Goal: Transaction & Acquisition: Download file/media

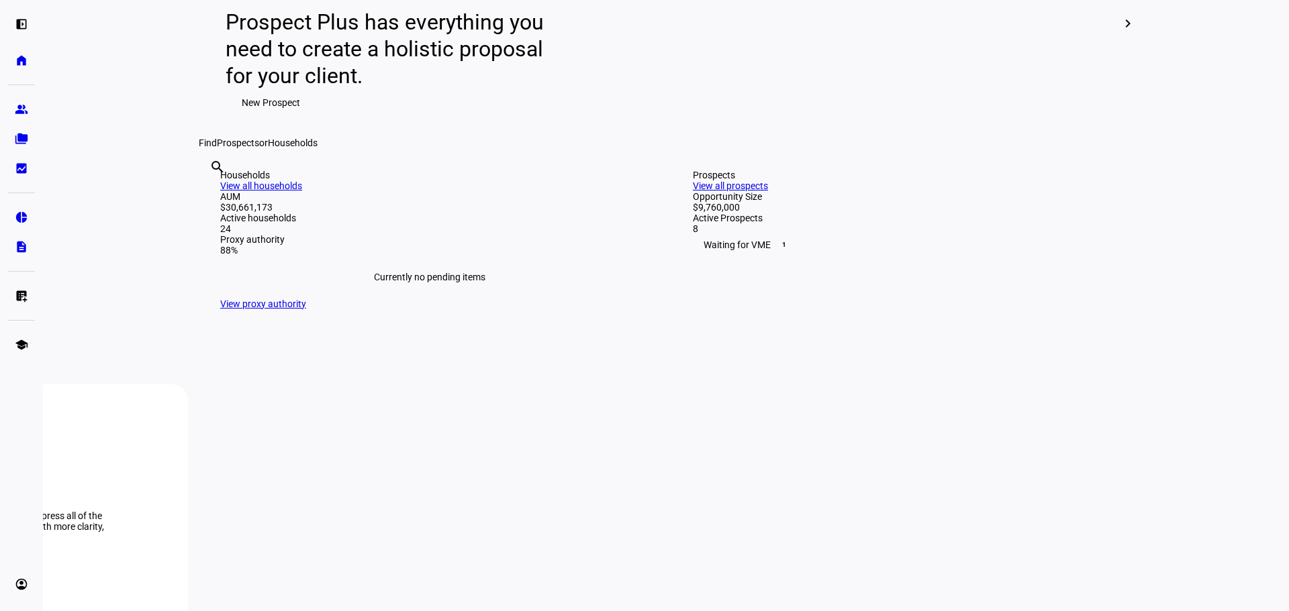
scroll to position [197, 0]
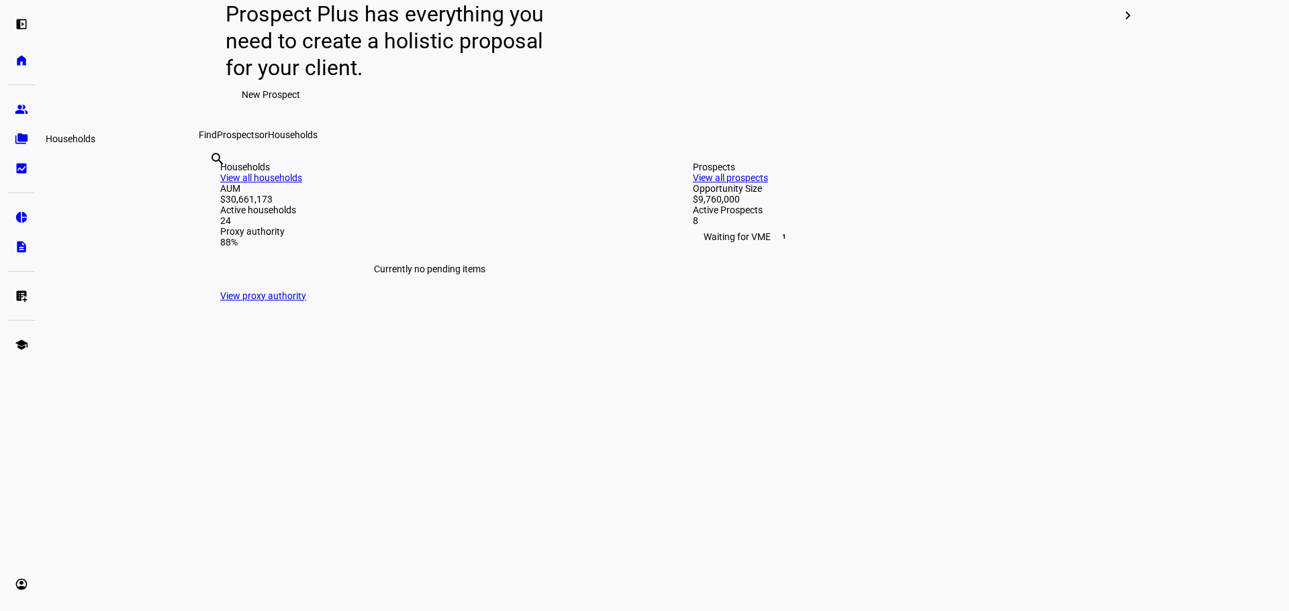
click at [11, 144] on link "folder_copy Households" at bounding box center [21, 139] width 27 height 27
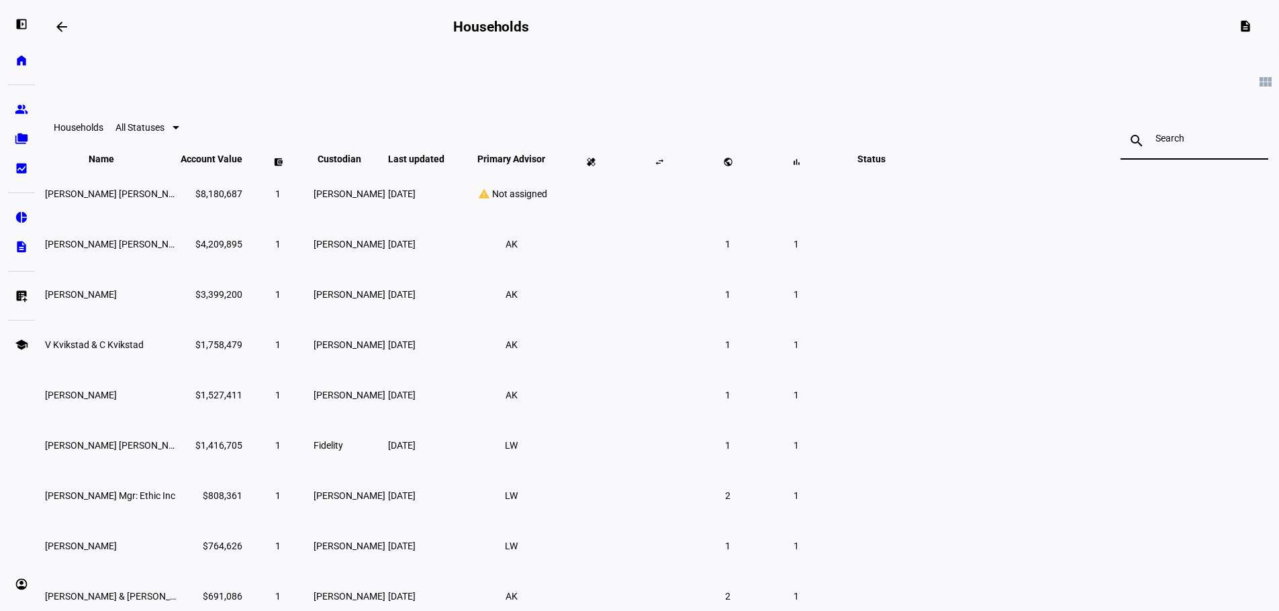
click at [1155, 142] on input at bounding box center [1194, 138] width 78 height 11
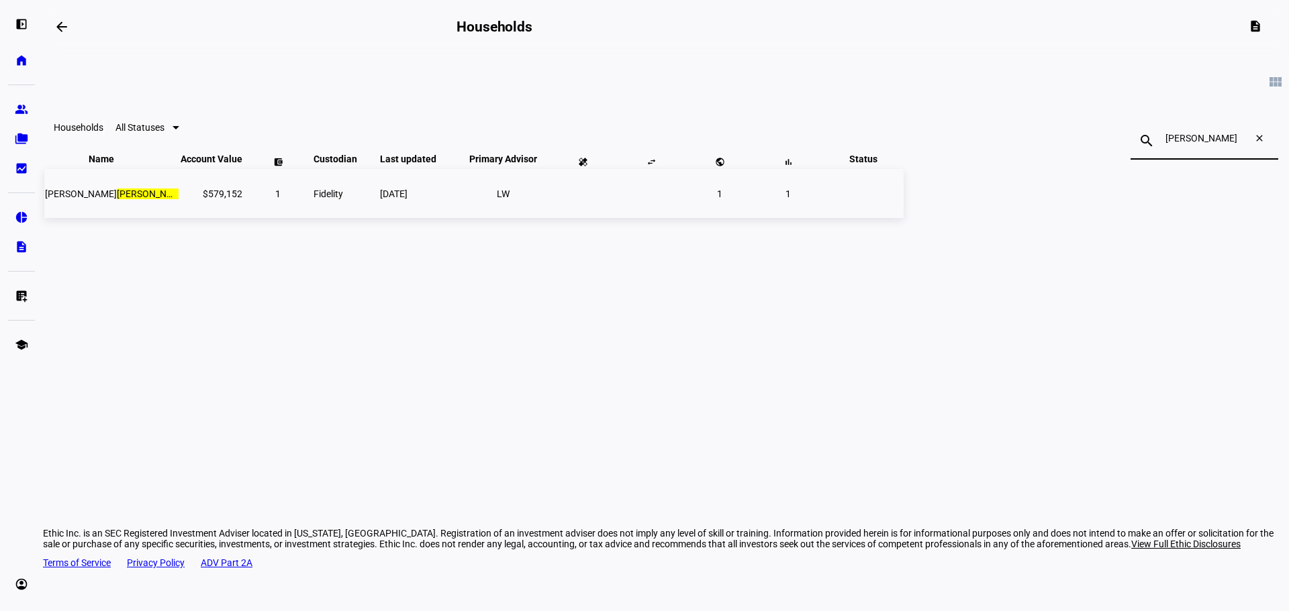
type input "[PERSON_NAME]"
click at [189, 199] on mark "[PERSON_NAME]" at bounding box center [153, 194] width 72 height 11
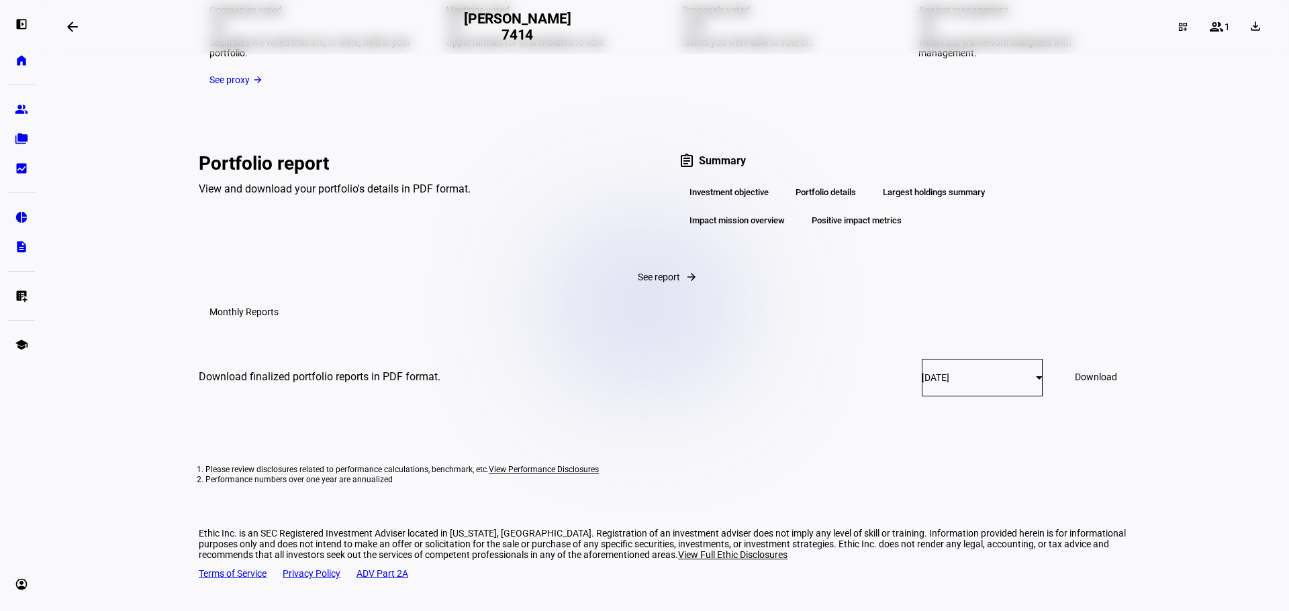
scroll to position [2024, 0]
click at [981, 380] on div "[DATE]" at bounding box center [979, 378] width 114 height 11
click at [981, 380] on div at bounding box center [644, 305] width 1289 height 611
click at [1075, 383] on span "Download" at bounding box center [1096, 377] width 42 height 11
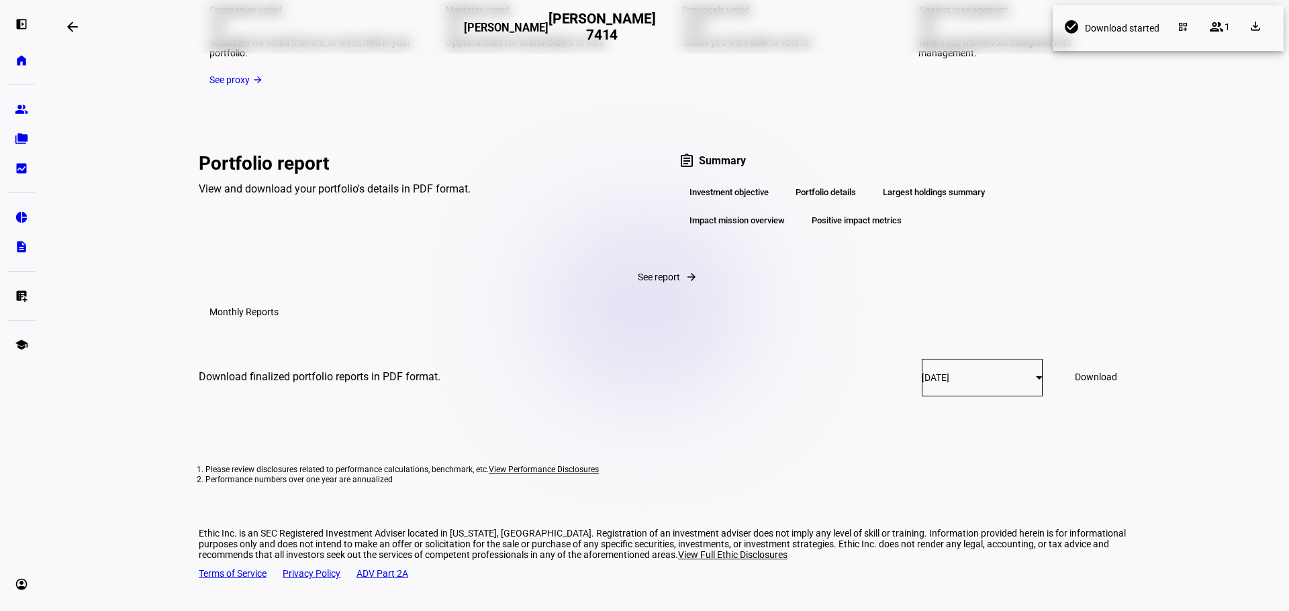
scroll to position [2045, 0]
